Goal: Browse casually

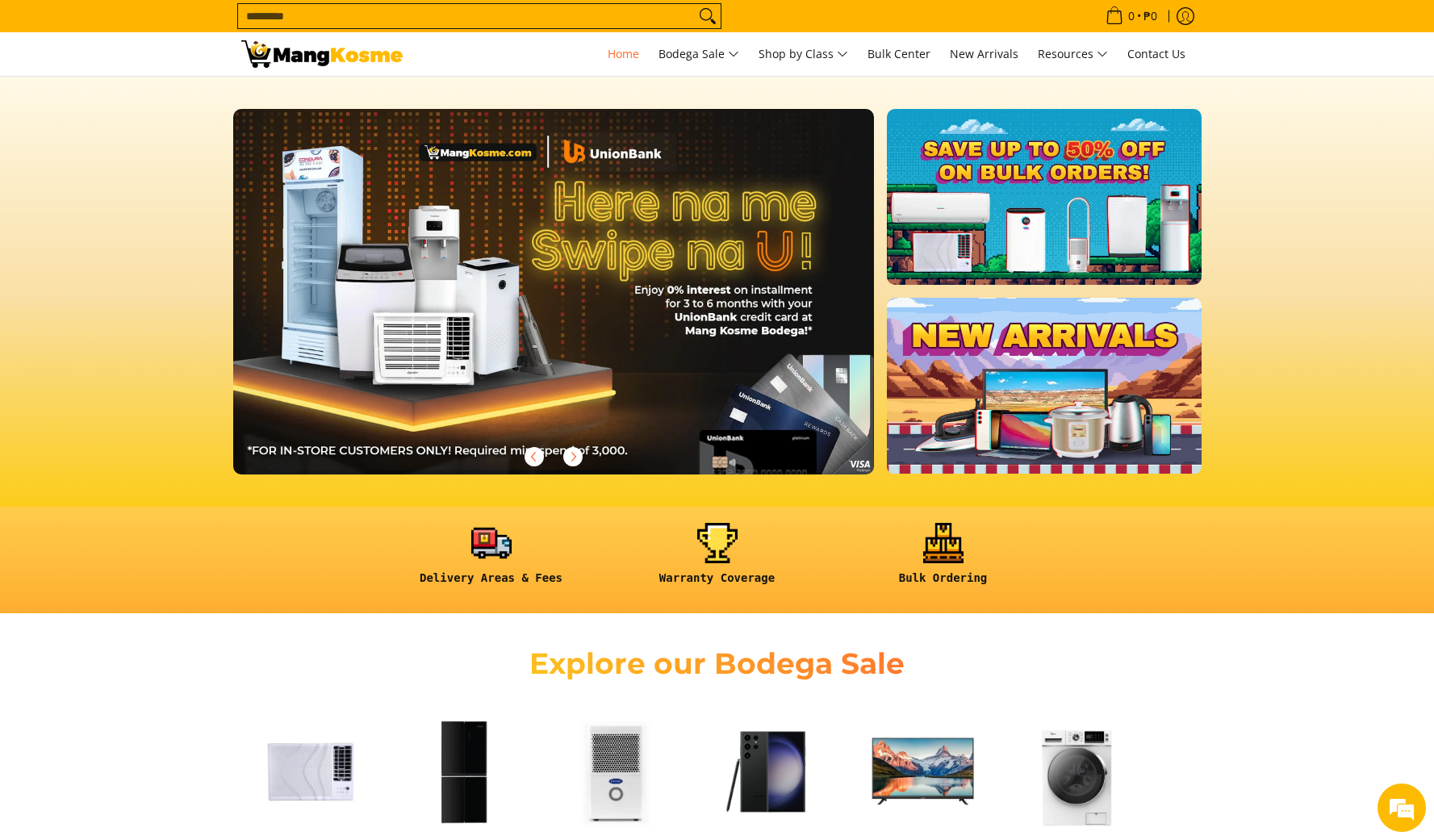
click at [1014, 642] on div "Explore our Bodega Sale" at bounding box center [717, 661] width 1434 height 65
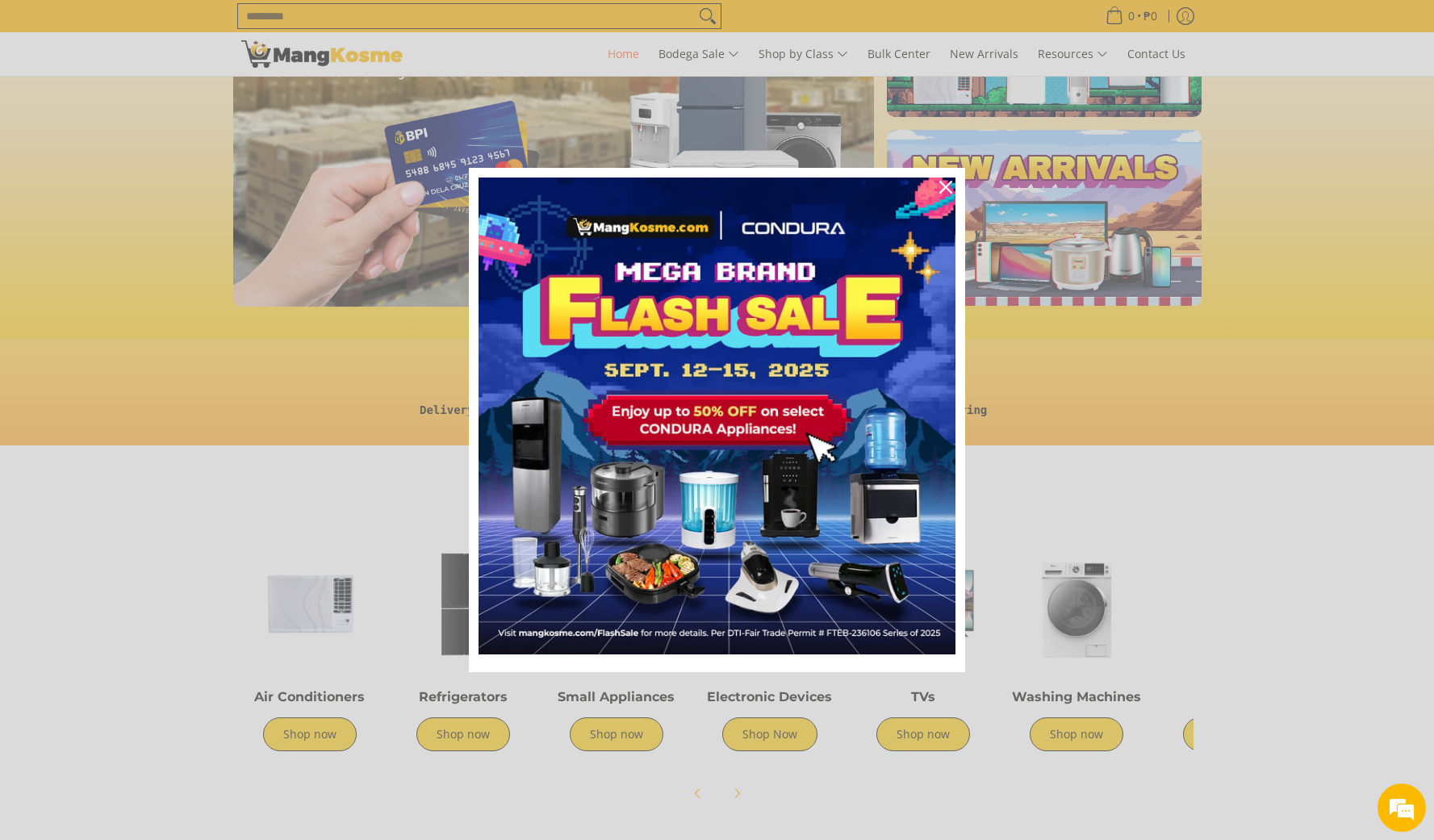
scroll to position [173, 0]
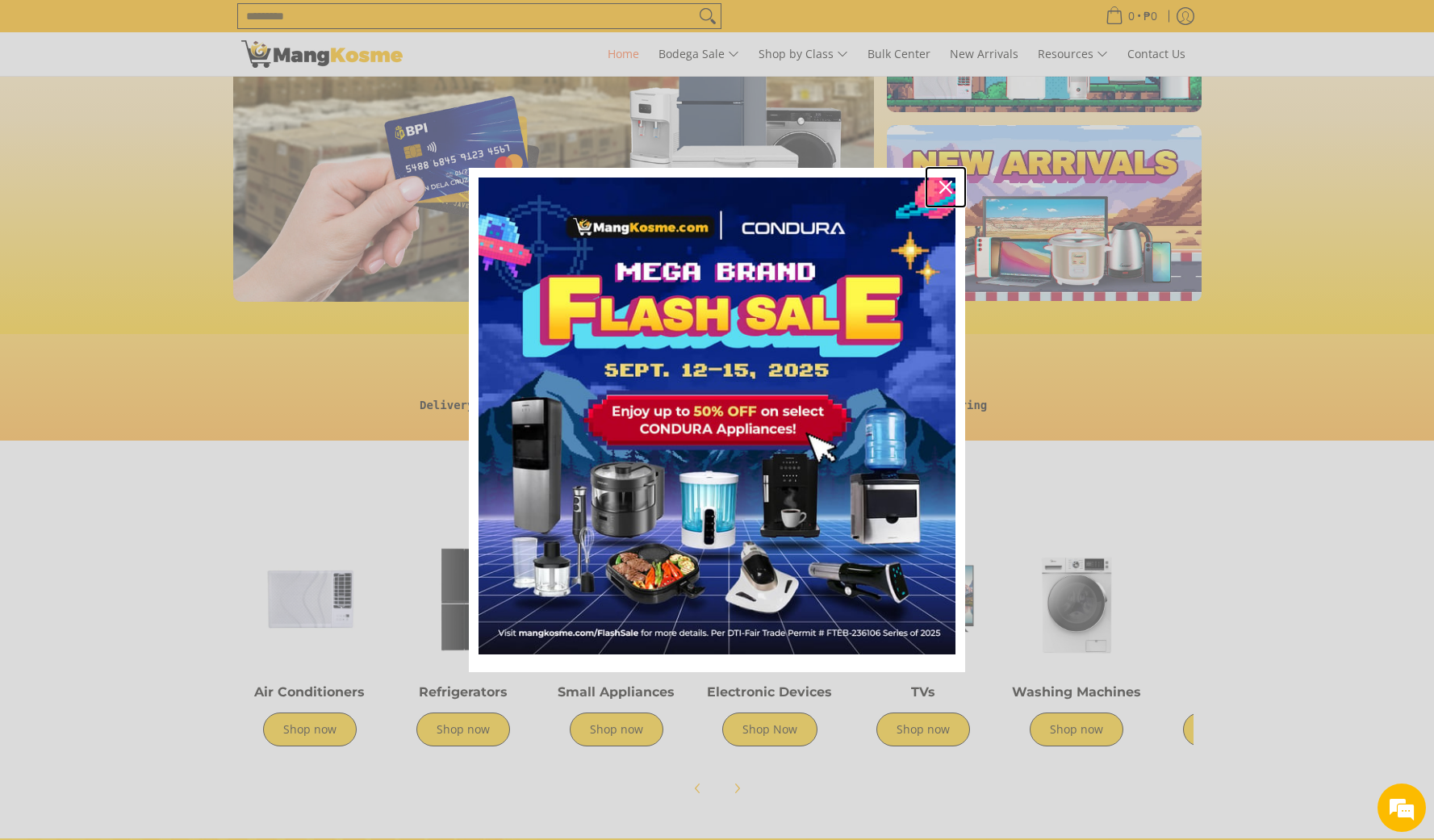
click at [951, 183] on icon "close icon" at bounding box center [945, 187] width 13 height 13
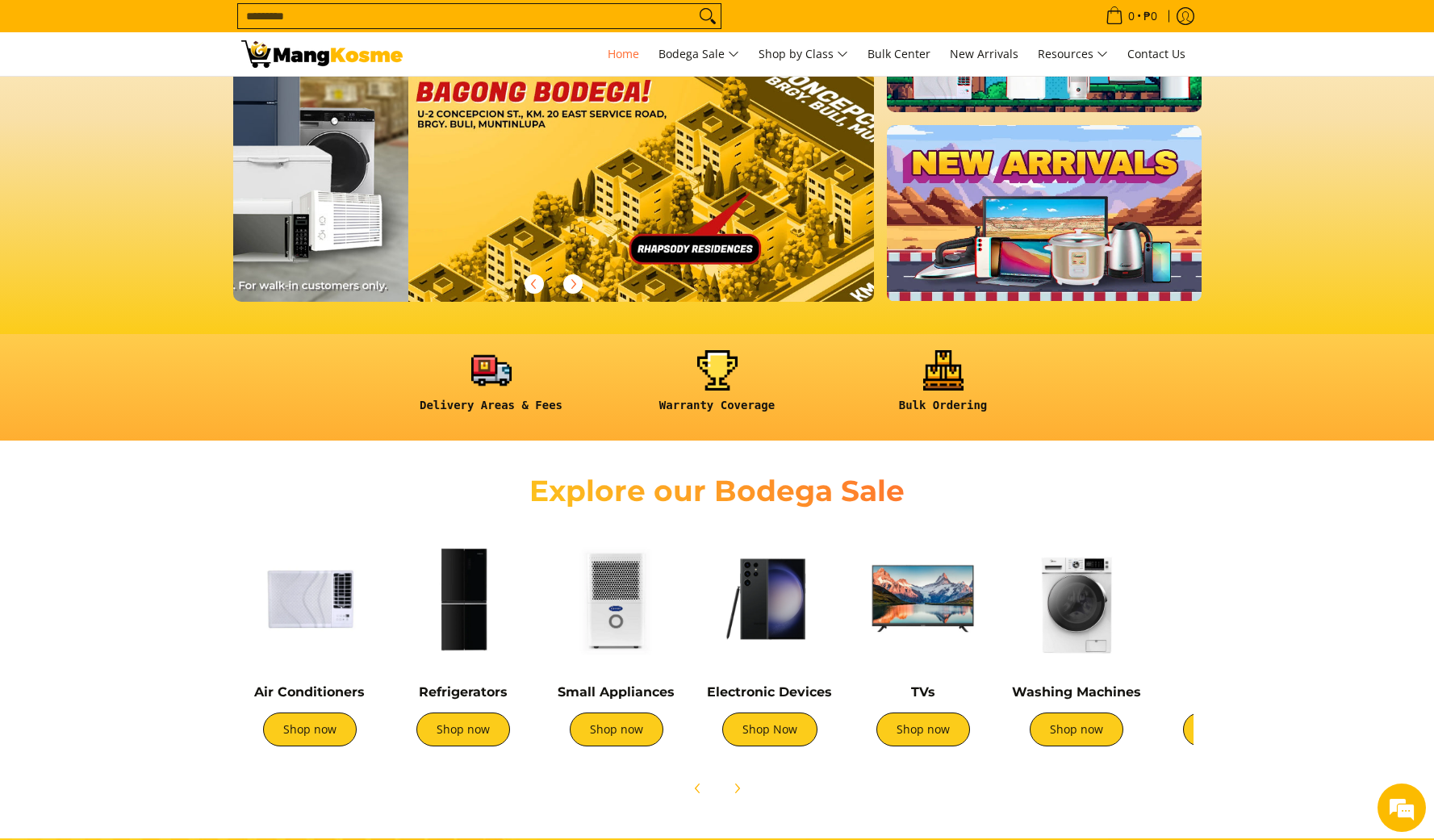
scroll to position [0, 2567]
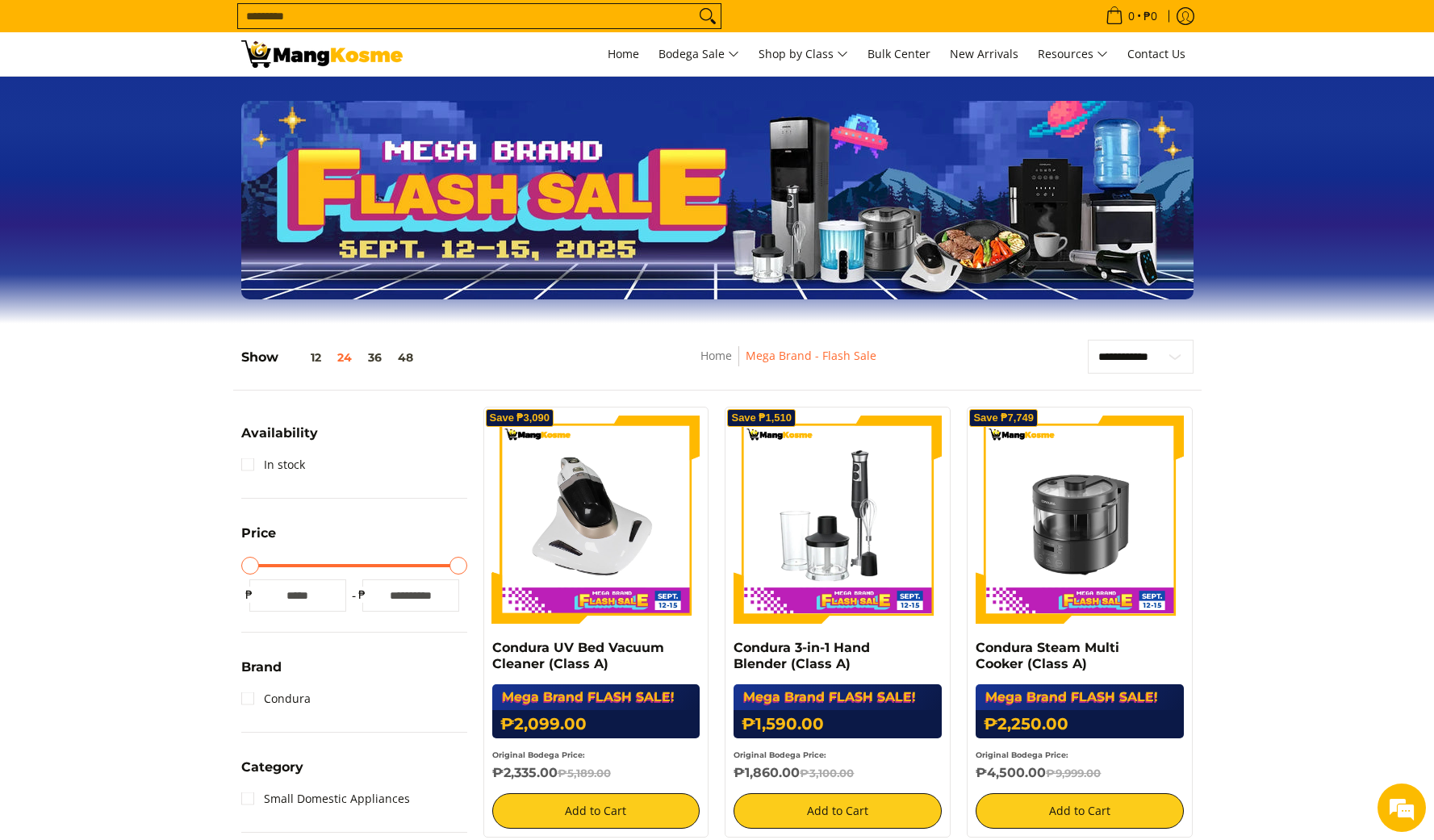
click at [742, 313] on section "Slideshow with text Display large images and promotional text" at bounding box center [717, 200] width 1434 height 247
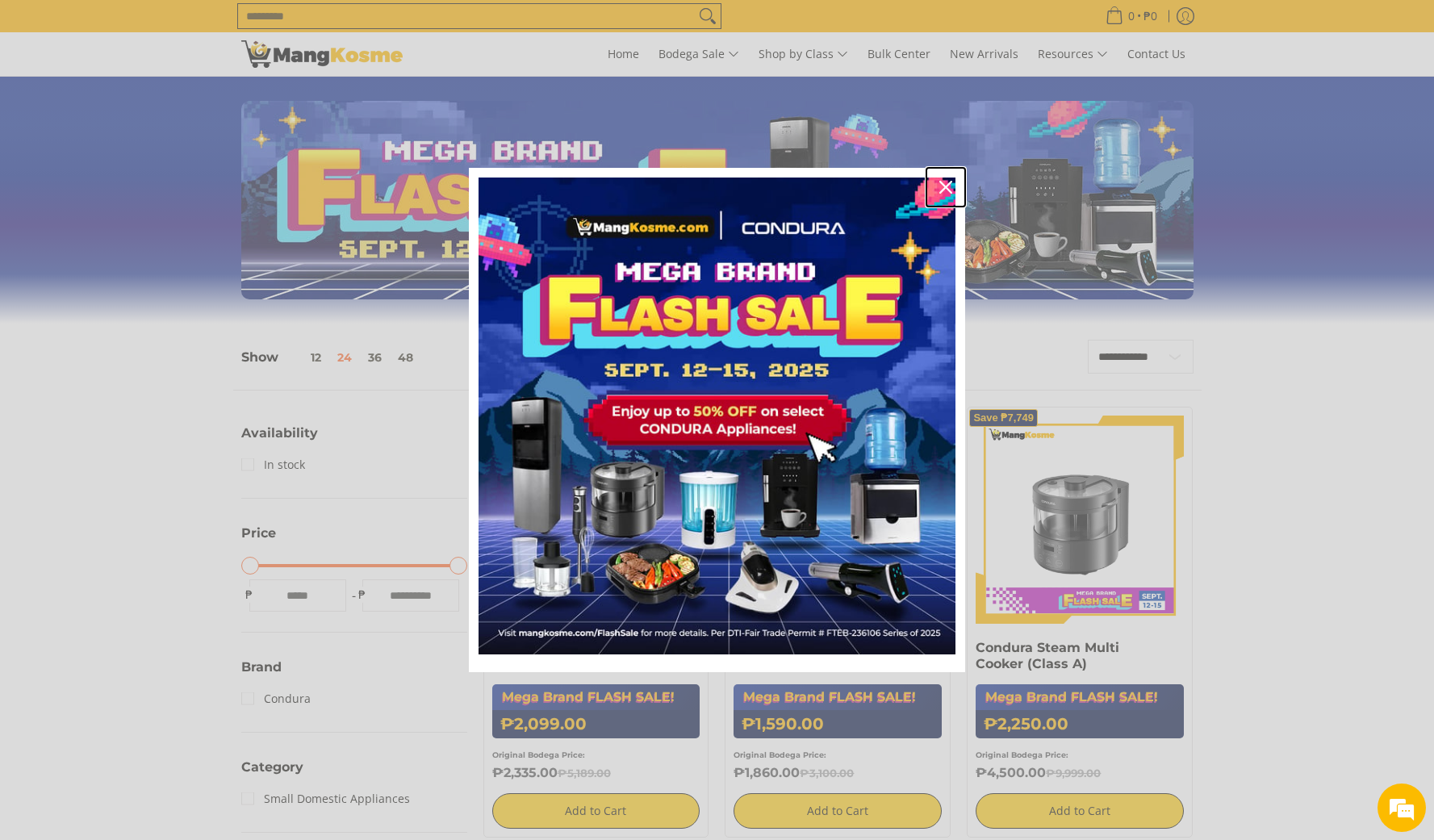
click at [950, 180] on icon "close icon" at bounding box center [945, 187] width 13 height 13
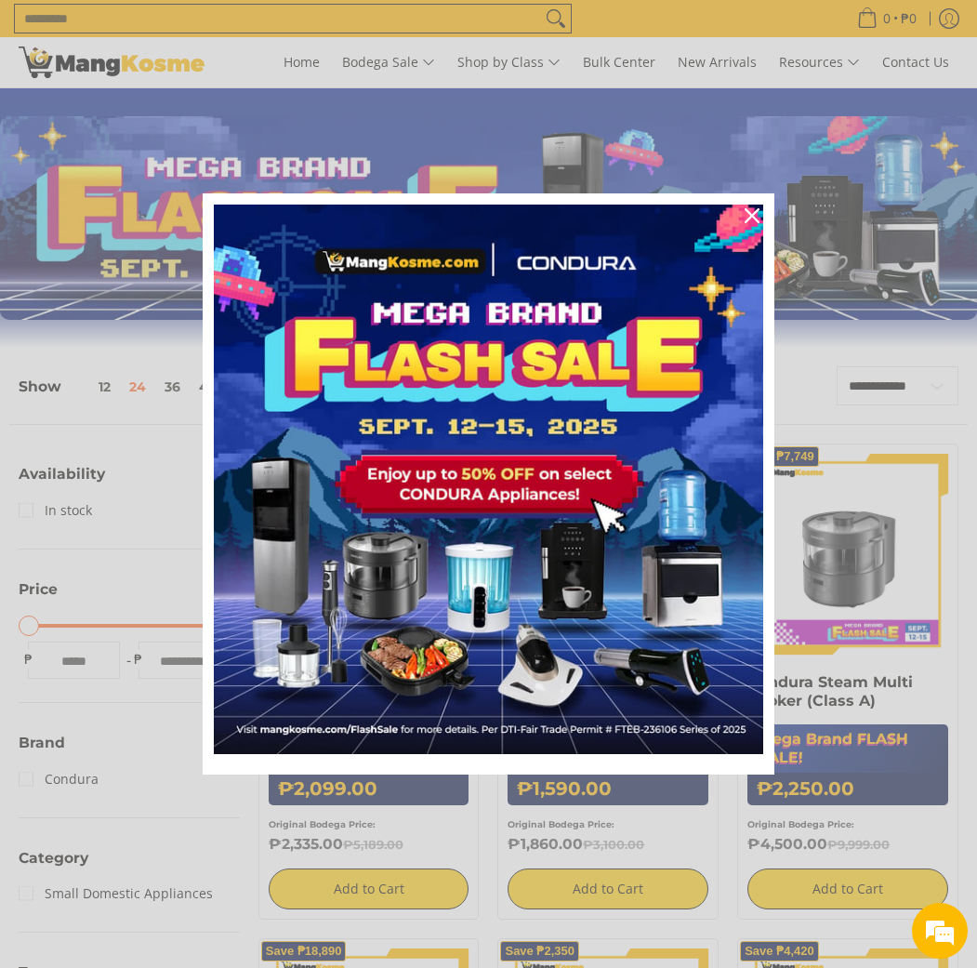
click at [430, 144] on div "Marketing offer form" at bounding box center [488, 484] width 977 height 968
click at [104, 58] on div "Marketing offer form" at bounding box center [488, 484] width 977 height 968
click at [748, 209] on icon "close icon" at bounding box center [752, 215] width 15 height 15
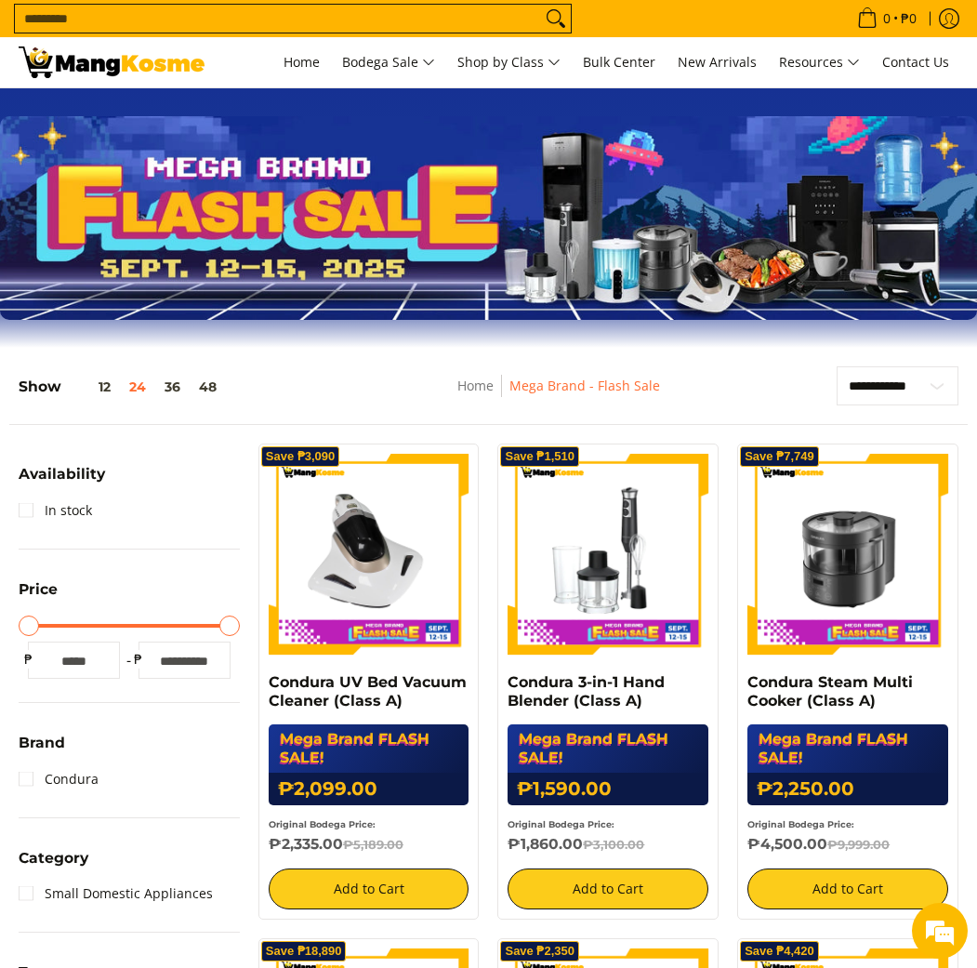
click at [132, 65] on img at bounding box center [112, 62] width 186 height 32
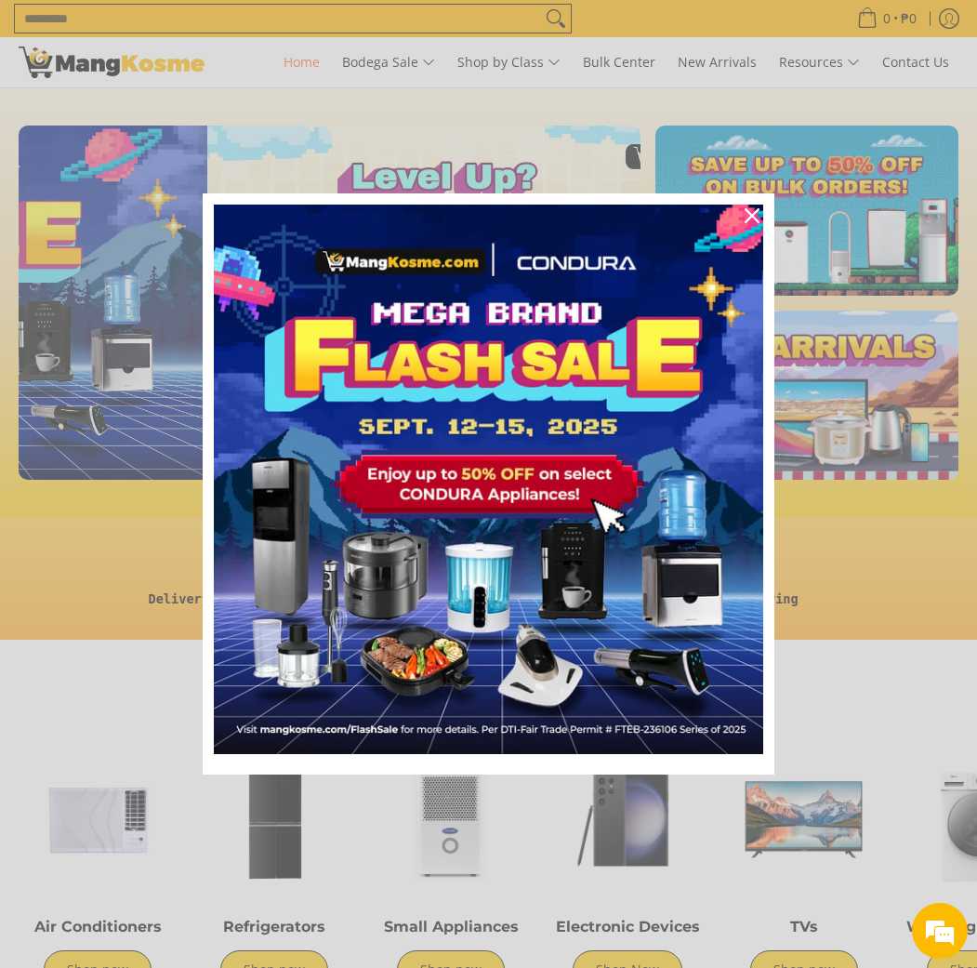
scroll to position [0, 622]
